Goal: Check status

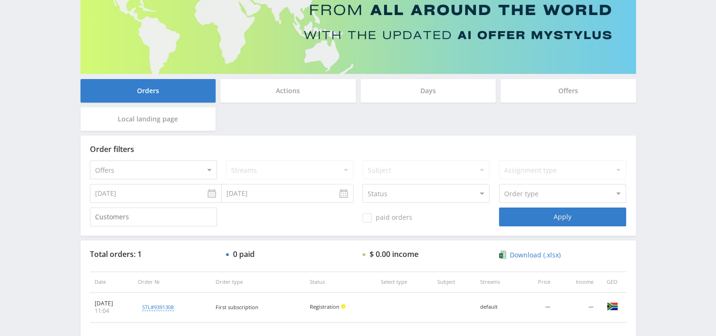
scroll to position [141, 0]
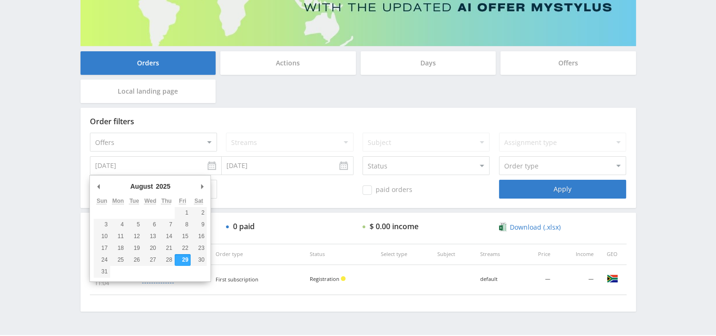
click at [209, 163] on input "[DATE]" at bounding box center [156, 165] width 132 height 19
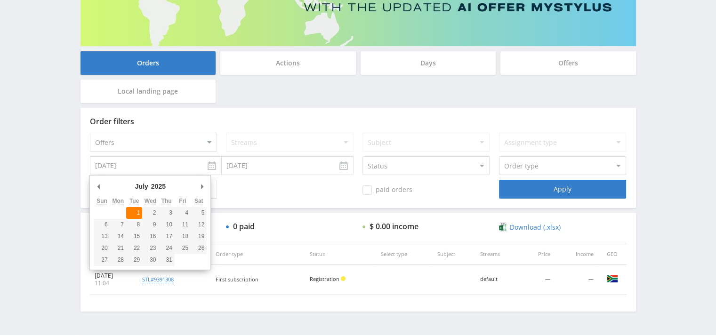
type input "[DATE]"
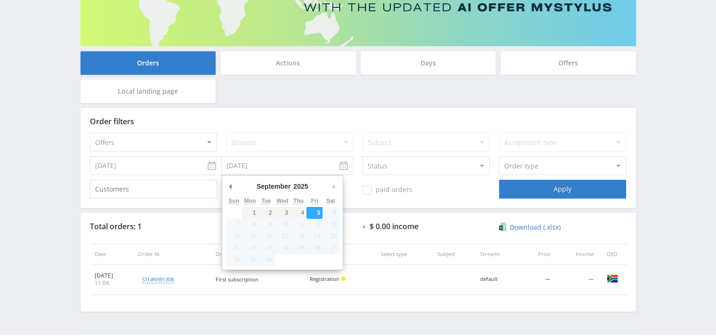
click at [343, 163] on input "[DATE]" at bounding box center [288, 165] width 132 height 19
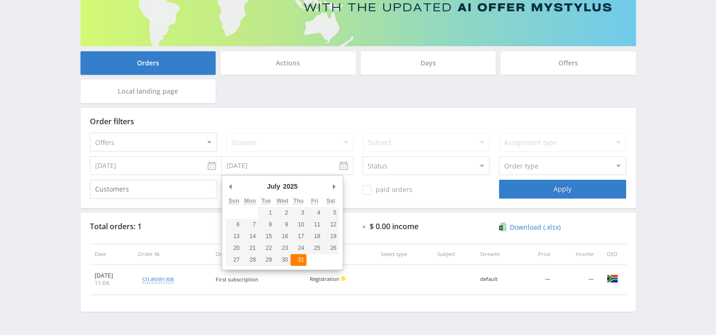
type input "[DATE]"
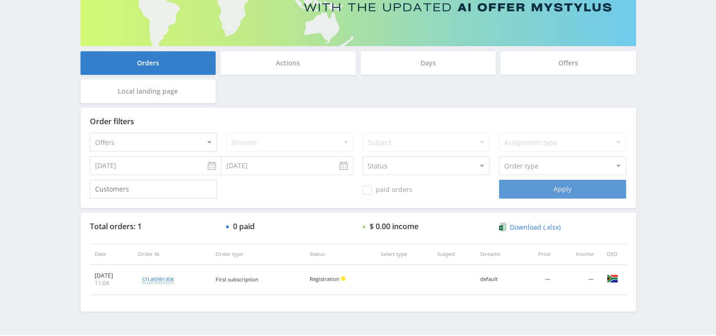
click at [546, 191] on div "Apply" at bounding box center [562, 189] width 127 height 19
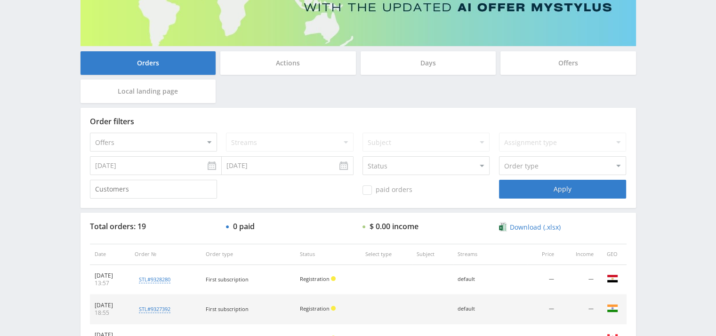
click at [210, 166] on input "[DATE]" at bounding box center [156, 165] width 132 height 19
click at [551, 190] on div "Apply" at bounding box center [562, 189] width 127 height 19
click at [212, 165] on input "[DATE]" at bounding box center [156, 165] width 132 height 19
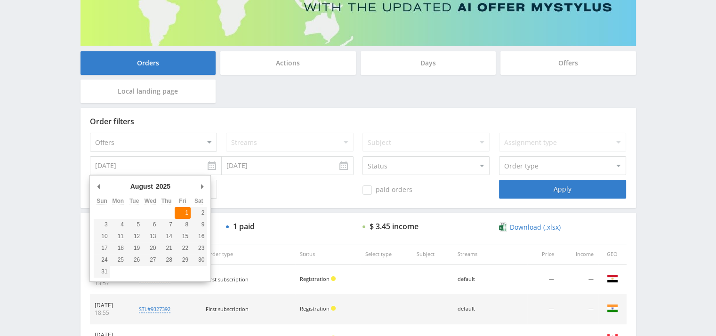
type input "[DATE]"
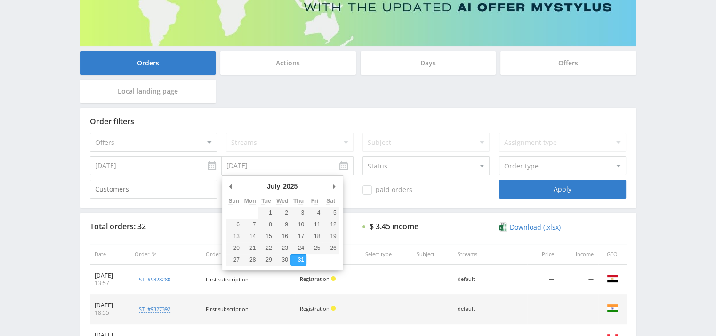
click at [342, 166] on input "[DATE]" at bounding box center [288, 165] width 132 height 19
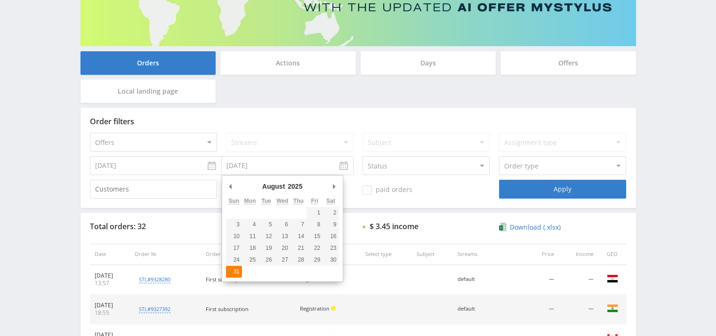
type input "[DATE]"
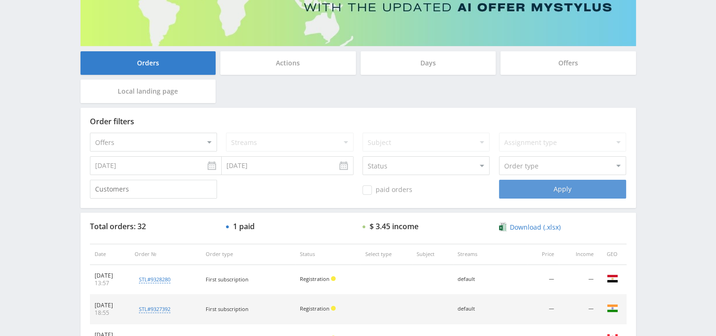
click at [526, 193] on div "Apply" at bounding box center [562, 189] width 127 height 19
